Goal: Information Seeking & Learning: Learn about a topic

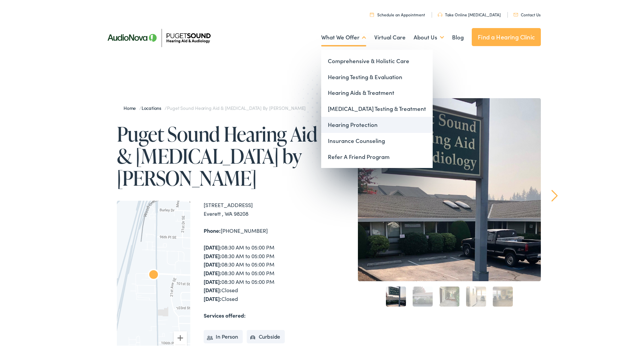
click at [379, 124] on link "Hearing Protection" at bounding box center [376, 123] width 111 height 16
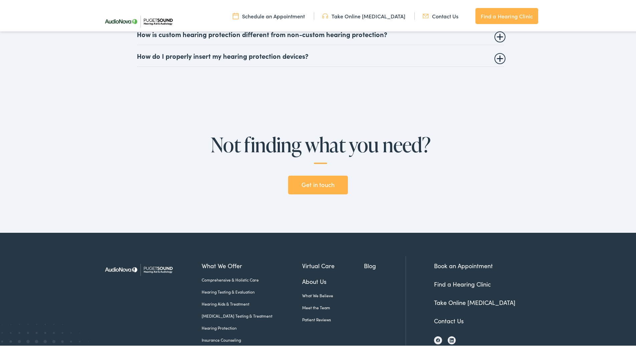
scroll to position [1301, 0]
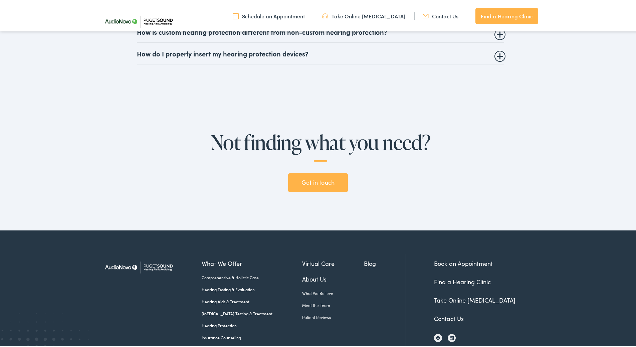
click at [302, 278] on link "About Us" at bounding box center [333, 277] width 62 height 9
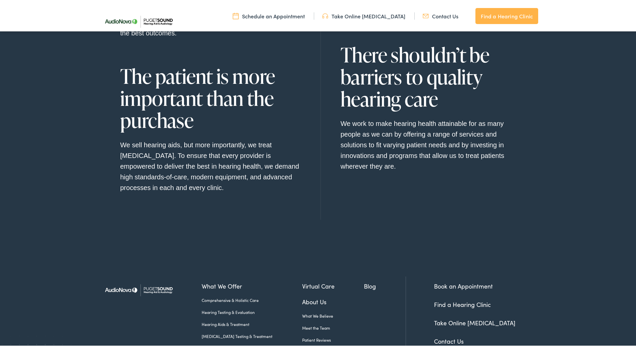
scroll to position [743, 0]
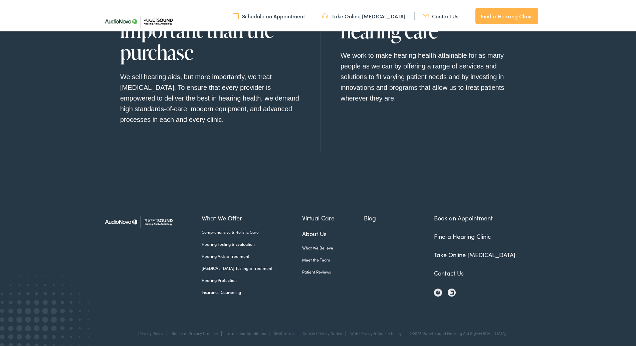
click at [310, 256] on link "Meet the Team" at bounding box center [333, 258] width 62 height 6
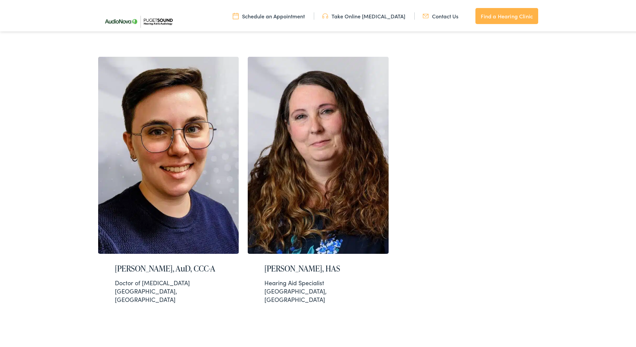
scroll to position [1230, 0]
